Goal: Check status: Check status

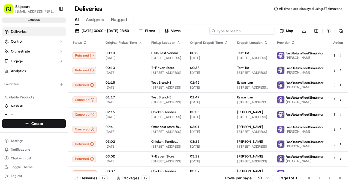
click at [247, 30] on input at bounding box center [241, 31] width 65 height 8
paste input "job_FB6Nz7AWt9mx6HYRkMPPrH"
type input "job_FB6Nz7AWt9mx6HYRkMPPrH"
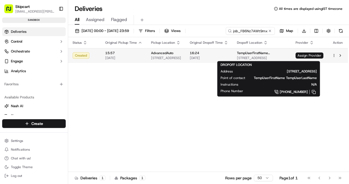
click at [280, 57] on span "[STREET_ADDRESS]" at bounding box center [262, 58] width 50 height 4
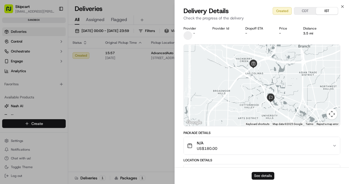
click at [266, 173] on button "See details" at bounding box center [263, 176] width 23 height 8
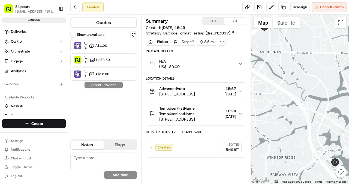
click at [233, 109] on span "16:24" at bounding box center [230, 110] width 12 height 5
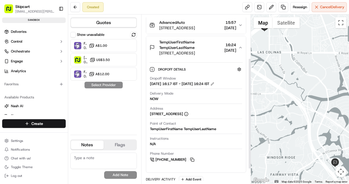
scroll to position [66, 0]
